Goal: Entertainment & Leisure: Consume media (video, audio)

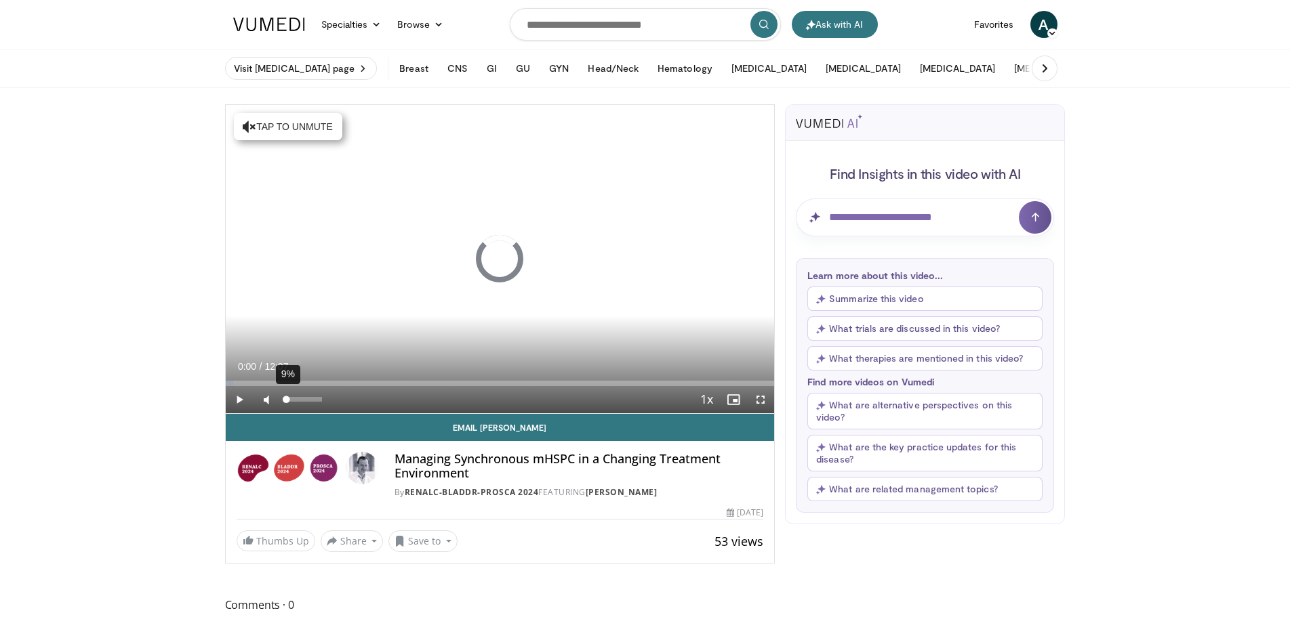
click at [287, 398] on div "Volume Level" at bounding box center [284, 399] width 3 height 5
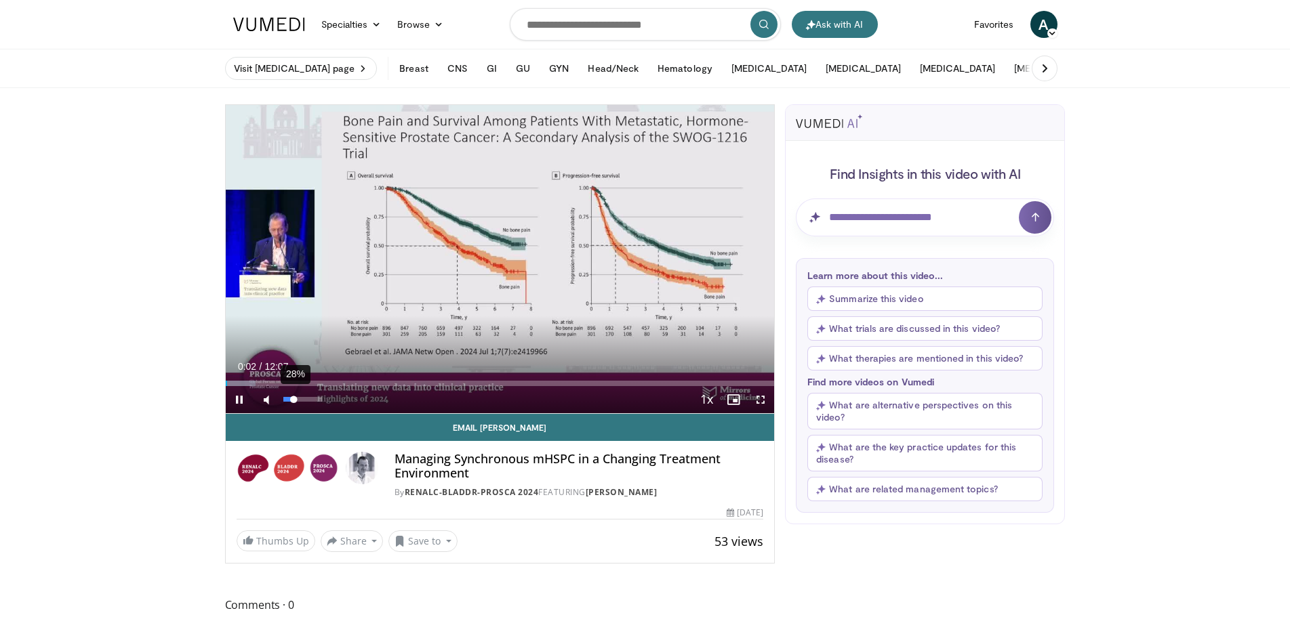
click at [294, 397] on div "Volume Level" at bounding box center [288, 399] width 11 height 5
click at [762, 401] on span "Video Player" at bounding box center [760, 399] width 27 height 27
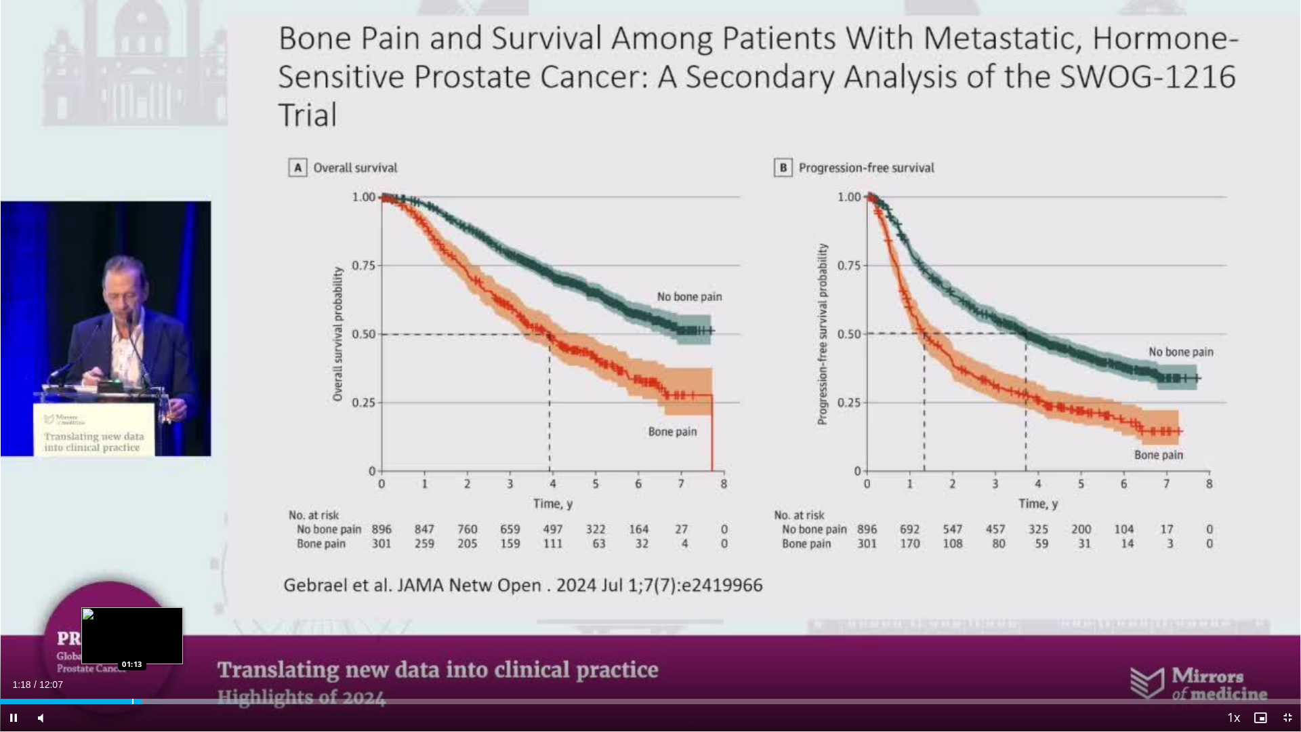
click at [132, 617] on div "Progress Bar" at bounding box center [132, 701] width 1 height 5
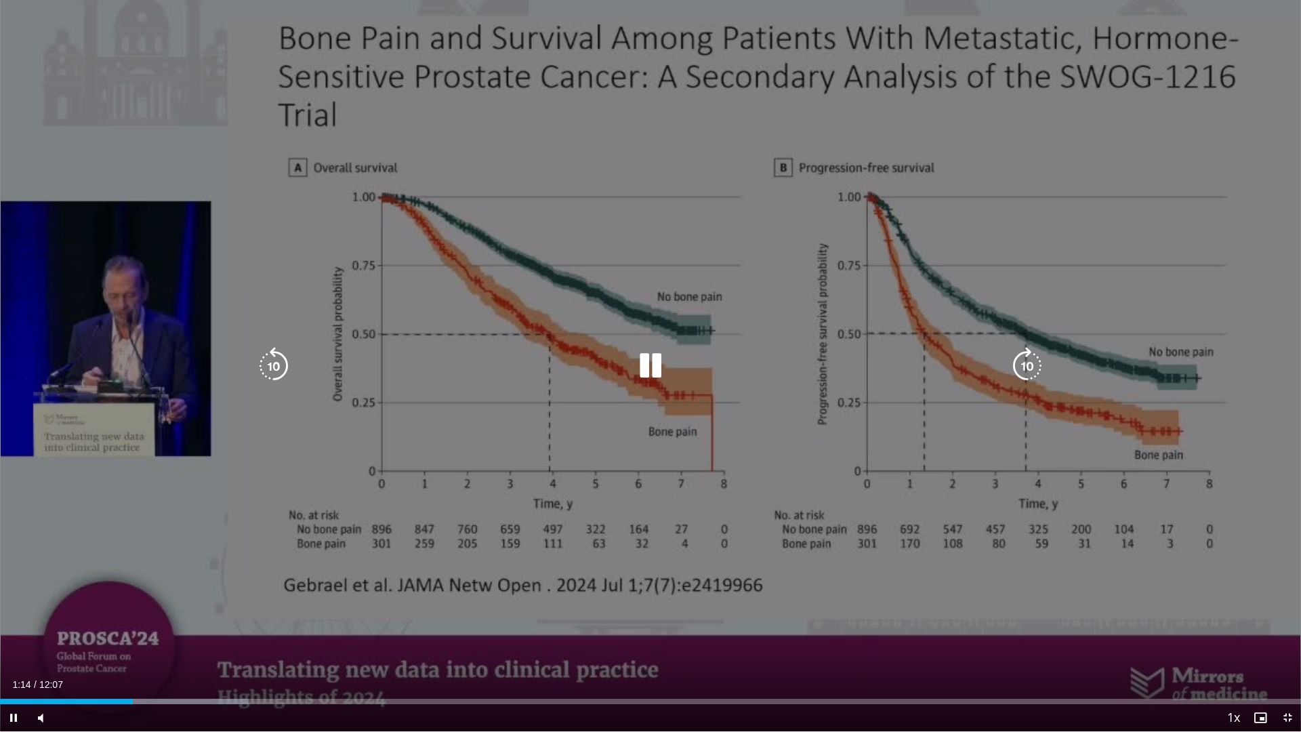
click at [631, 434] on div "10 seconds Tap to unmute" at bounding box center [650, 365] width 1301 height 731
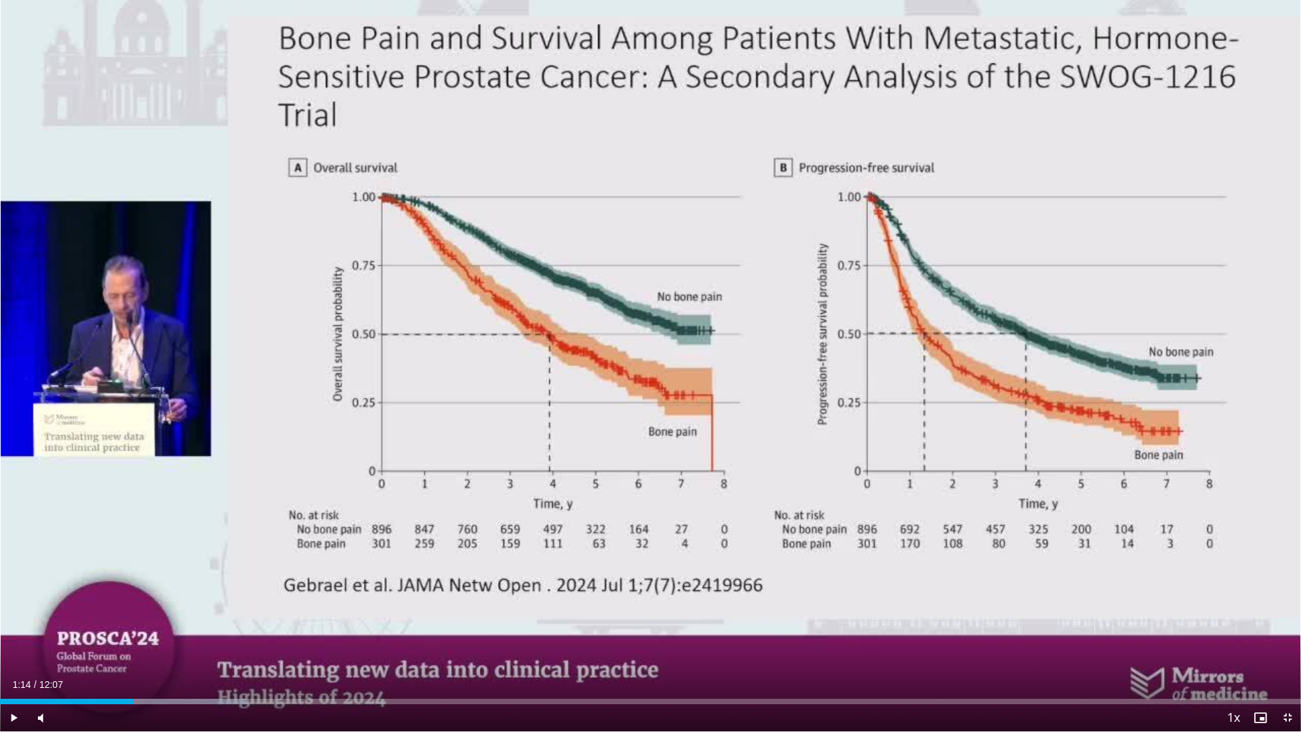
click at [653, 354] on div "10 seconds Tap to unmute" at bounding box center [650, 365] width 1301 height 731
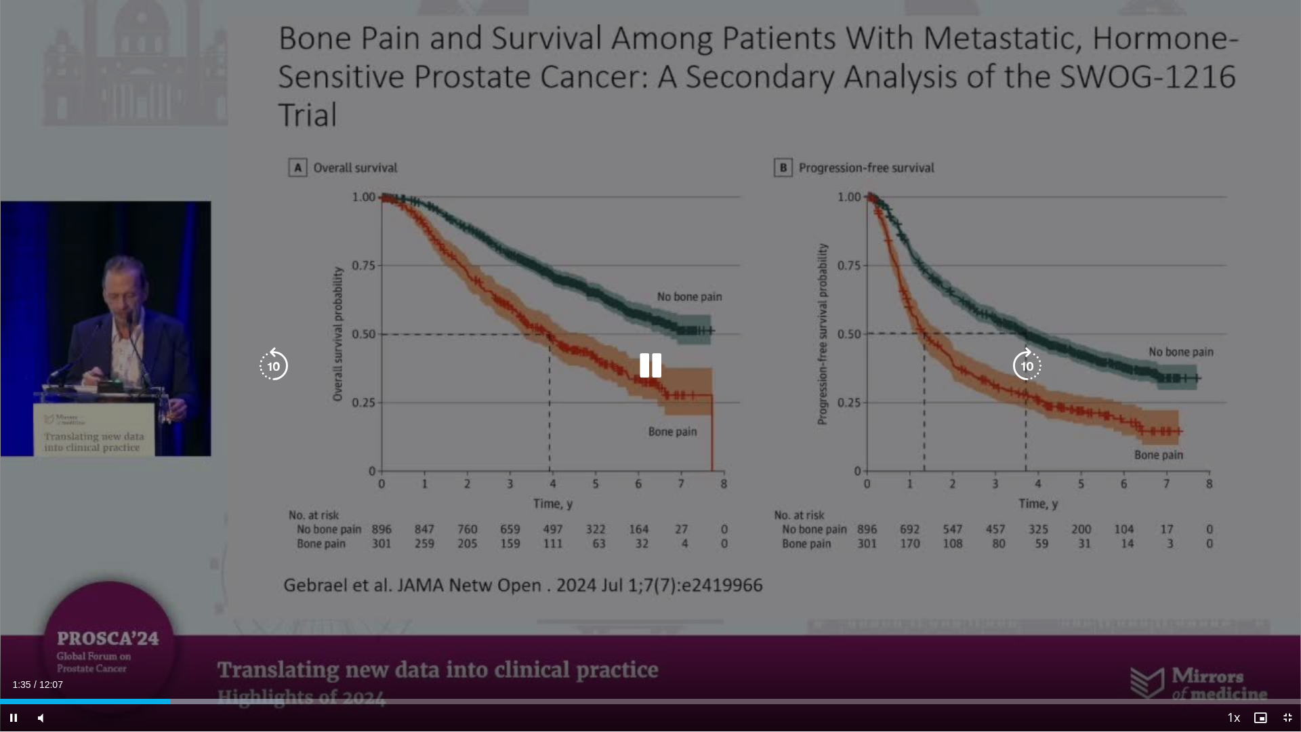
click at [651, 372] on icon "Video Player" at bounding box center [651, 366] width 38 height 38
click at [659, 361] on icon "Video Player" at bounding box center [651, 366] width 38 height 38
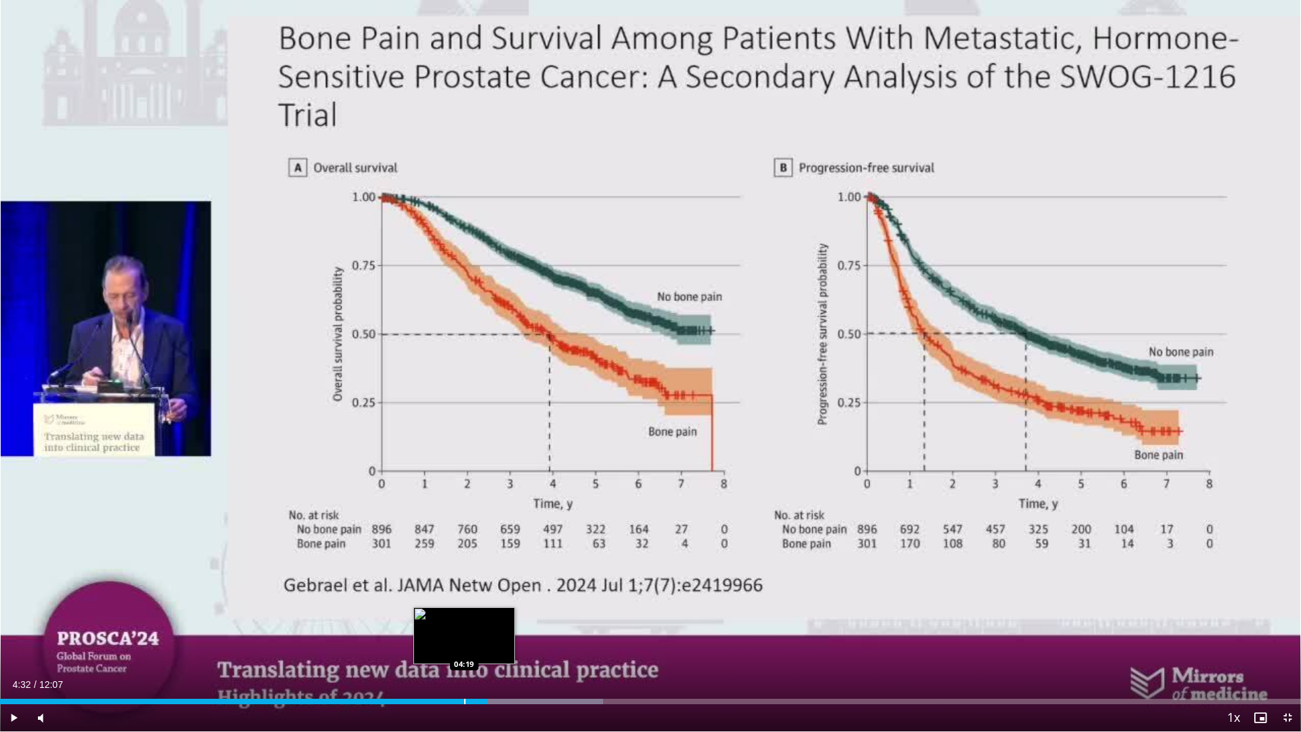
click at [464, 617] on div "Loaded : 46.38% 04:32 04:19" at bounding box center [650, 697] width 1301 height 13
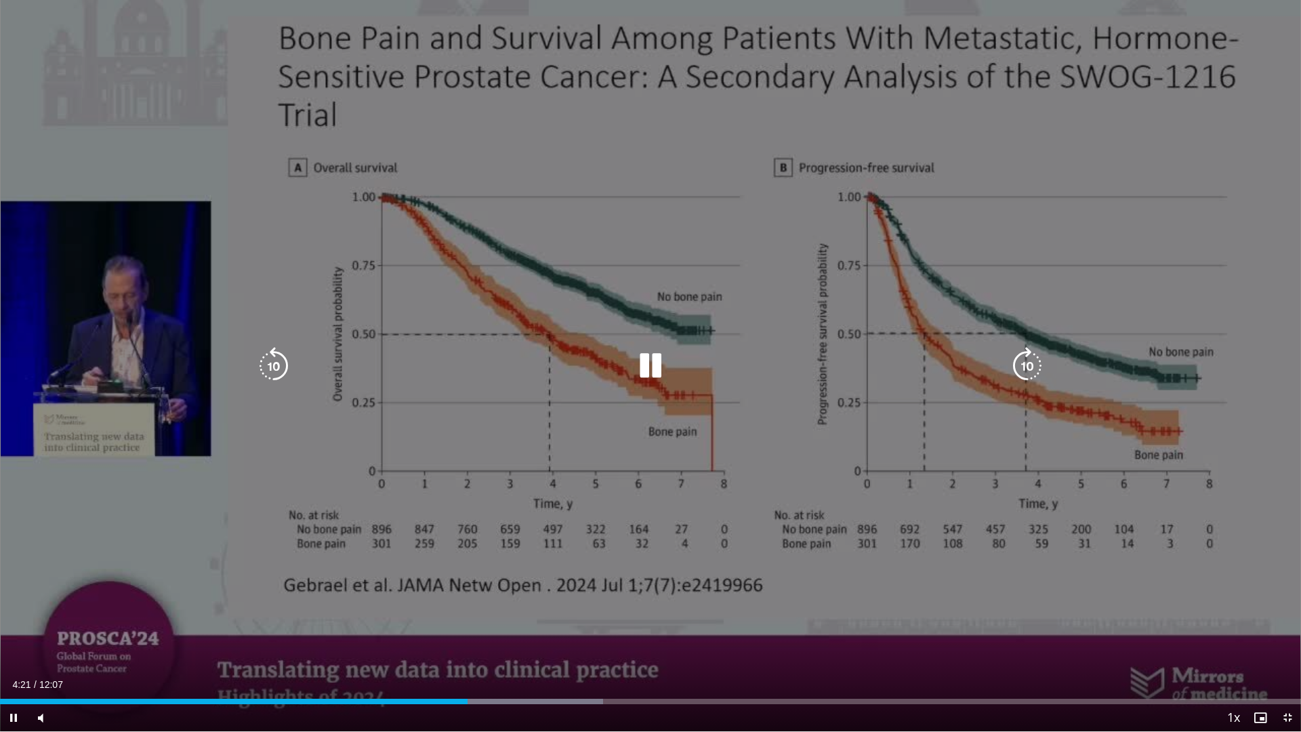
click at [664, 360] on icon "Video Player" at bounding box center [651, 366] width 38 height 38
click at [643, 369] on icon "Video Player" at bounding box center [651, 366] width 38 height 38
click at [668, 354] on icon "Video Player" at bounding box center [651, 366] width 38 height 38
